Goal: Information Seeking & Learning: Learn about a topic

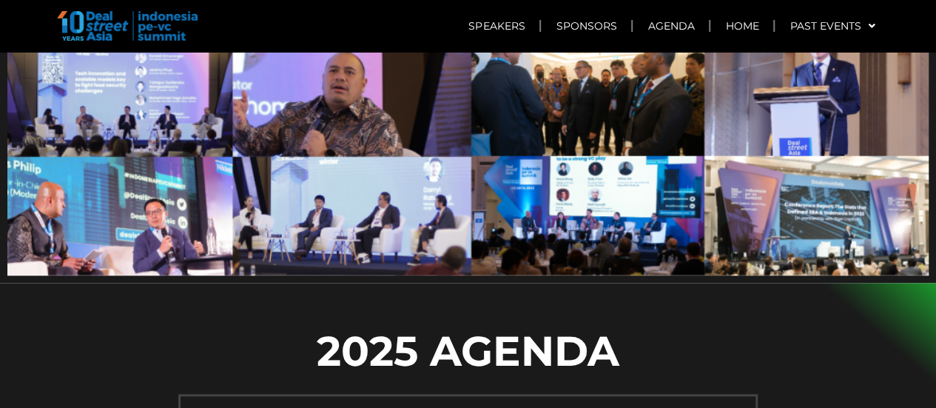
scroll to position [859, 0]
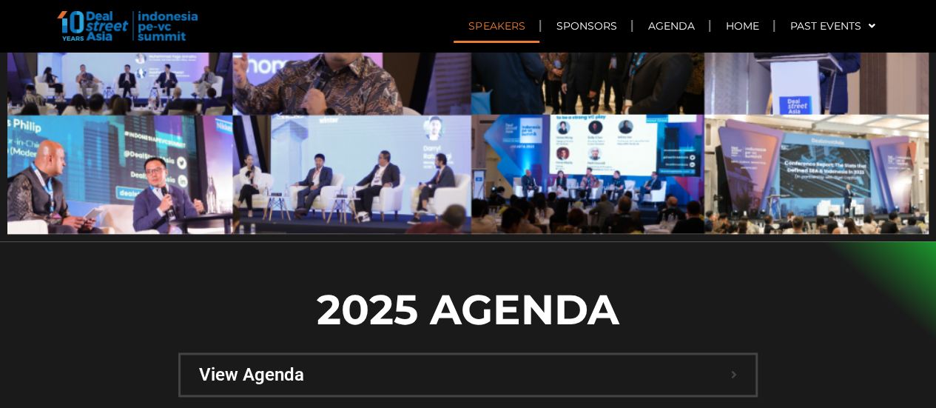
click at [487, 24] on link "Speakers" at bounding box center [497, 26] width 86 height 34
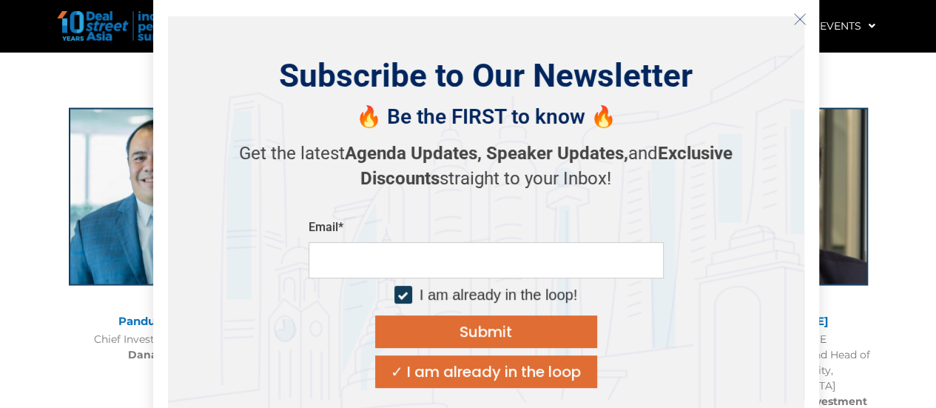
scroll to position [1454, 0]
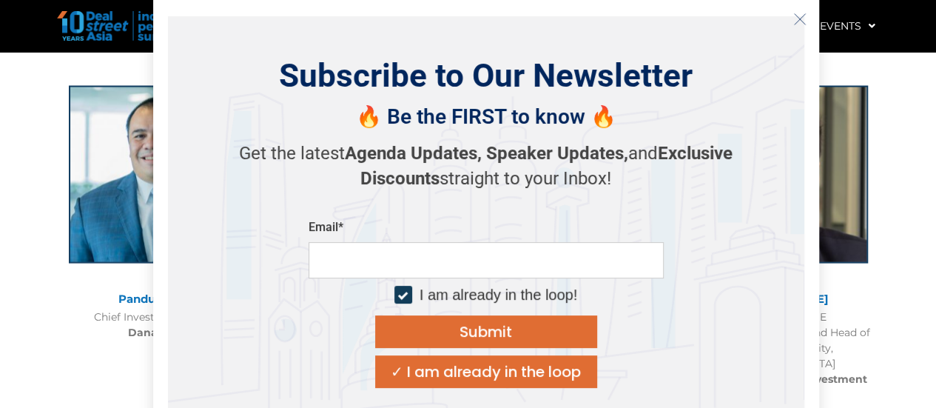
click at [802, 24] on icon "Close" at bounding box center [800, 19] width 13 height 13
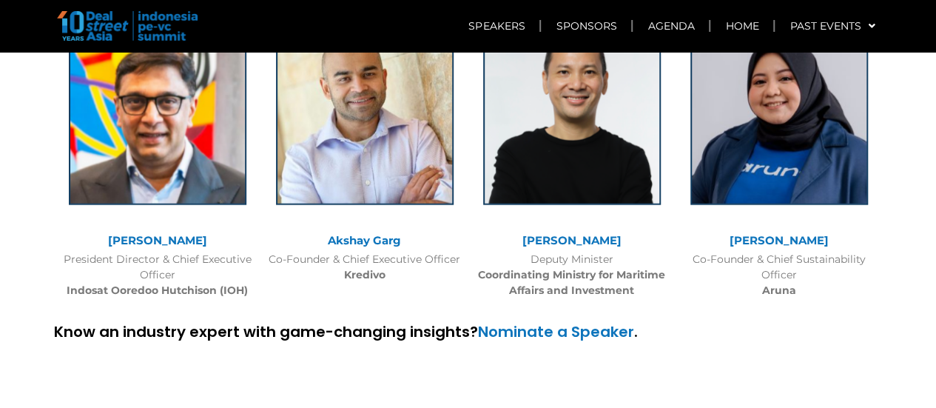
scroll to position [4738, 0]
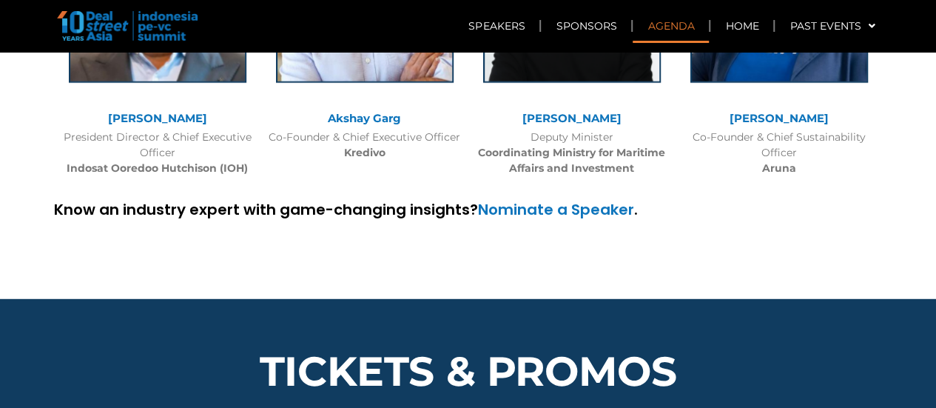
click at [678, 27] on link "Agenda" at bounding box center [671, 26] width 76 height 34
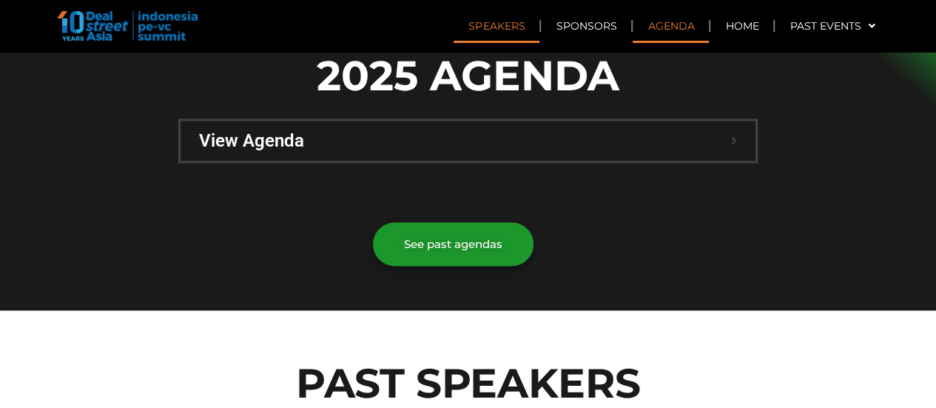
scroll to position [1426, 0]
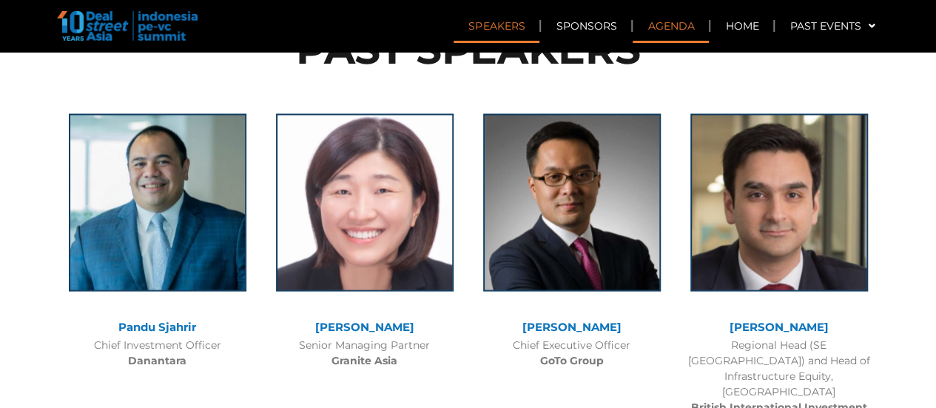
click at [692, 24] on link "Agenda" at bounding box center [671, 26] width 76 height 34
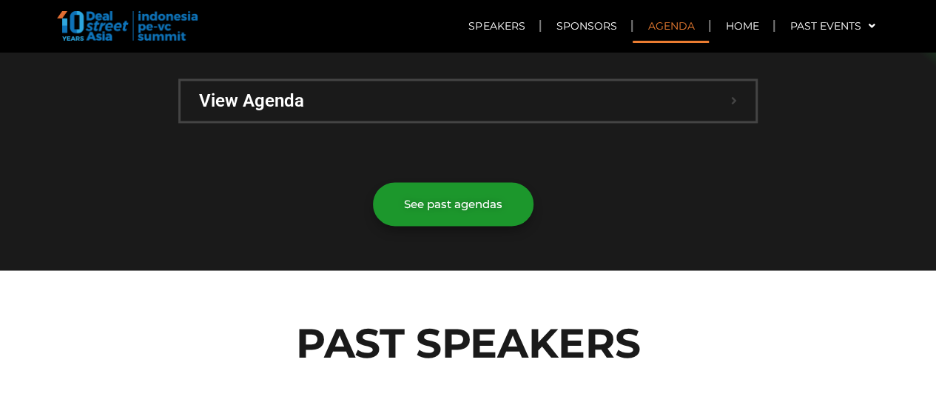
scroll to position [1049, 0]
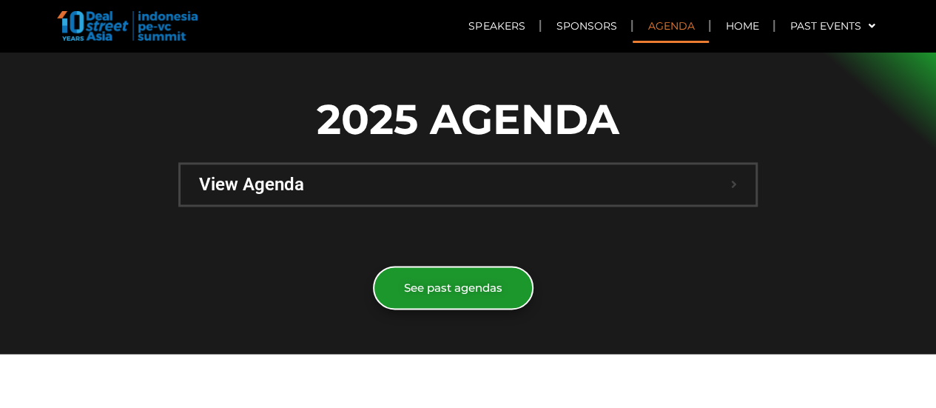
click at [486, 266] on link "See past agendas" at bounding box center [453, 288] width 161 height 44
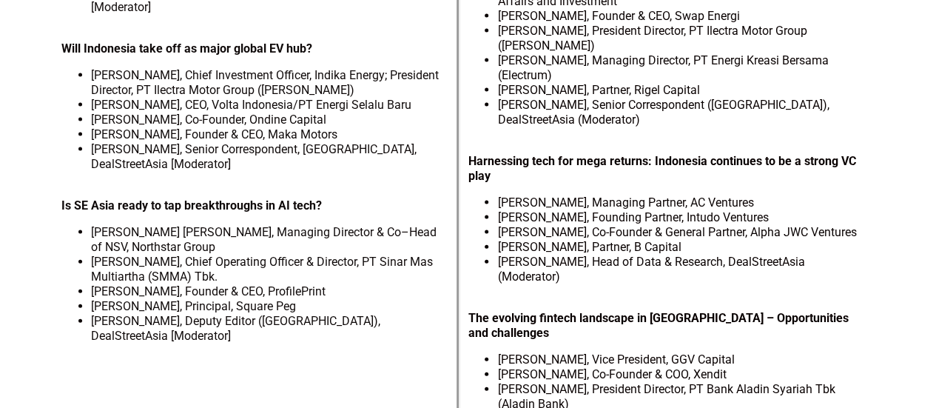
scroll to position [1516, 0]
